Goal: Find specific page/section: Find specific page/section

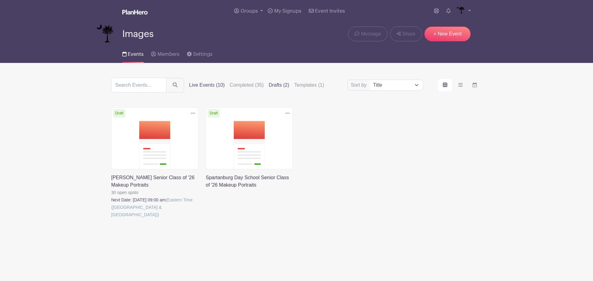
click at [214, 83] on label "Live Events (10)" at bounding box center [207, 85] width 36 height 7
click at [0, 0] on input "Live Events (10)" at bounding box center [0, 0] width 0 height 0
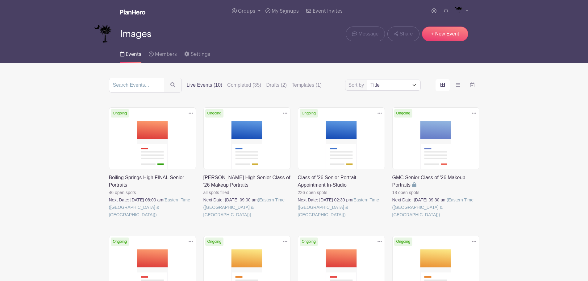
click at [109, 219] on link at bounding box center [109, 219] width 0 height 0
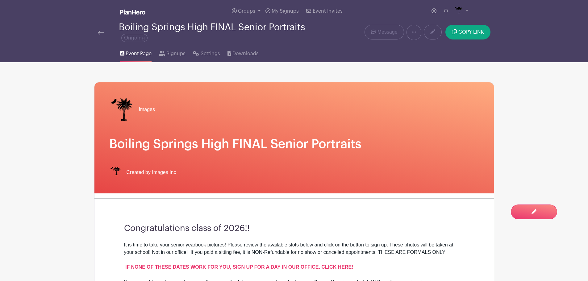
click at [165, 138] on div "Images Boiling Springs High FINAL Senior Portraits Created by Images Inc" at bounding box center [295, 137] width 400 height 111
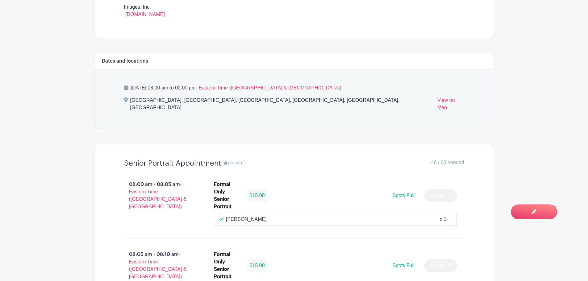
scroll to position [309, 0]
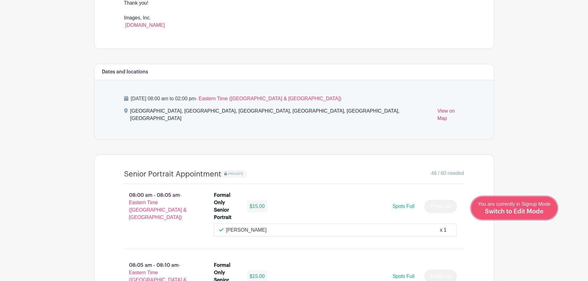
click at [519, 214] on span "Switch to Edit Mode" at bounding box center [514, 212] width 59 height 6
